Goal: Navigation & Orientation: Find specific page/section

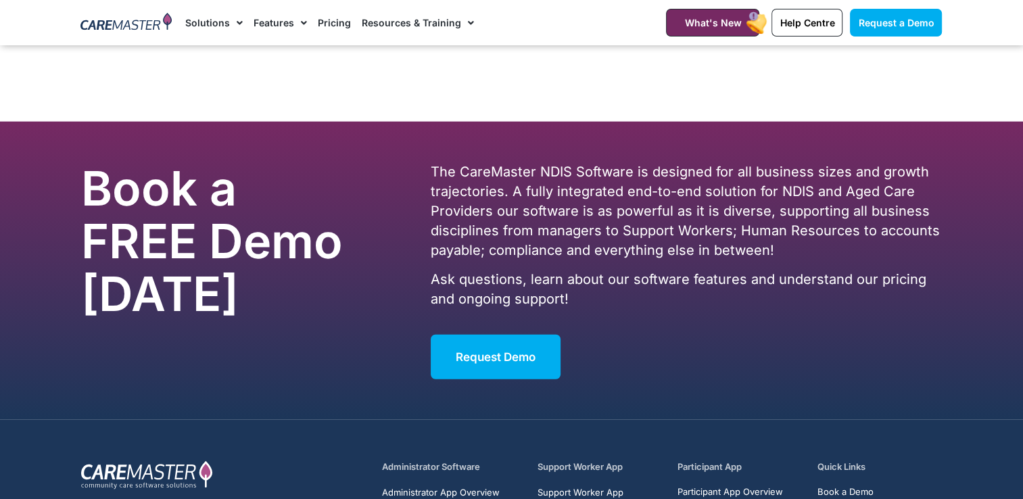
scroll to position [8207, 0]
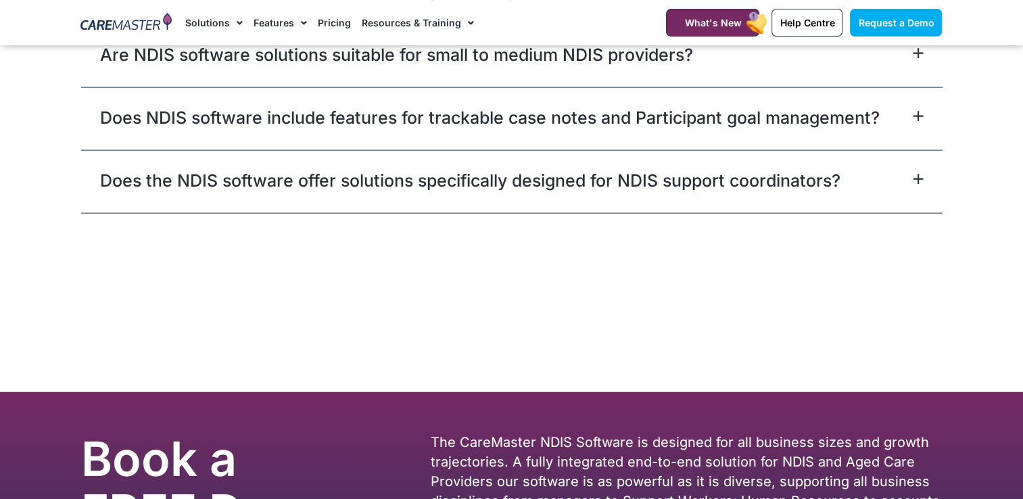
click at [119, 24] on img at bounding box center [125, 23] width 91 height 20
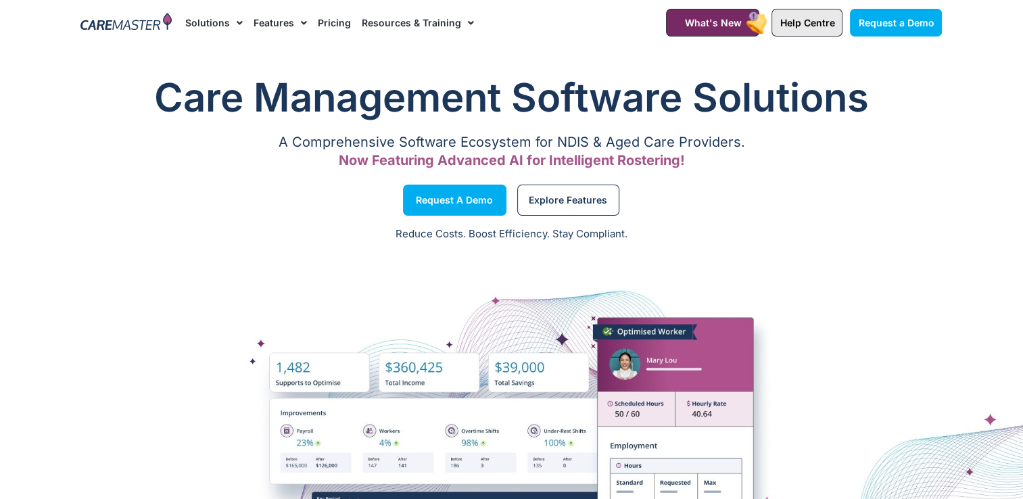
click at [808, 21] on span "Help Centre" at bounding box center [807, 22] width 55 height 11
